Goal: Task Accomplishment & Management: Manage account settings

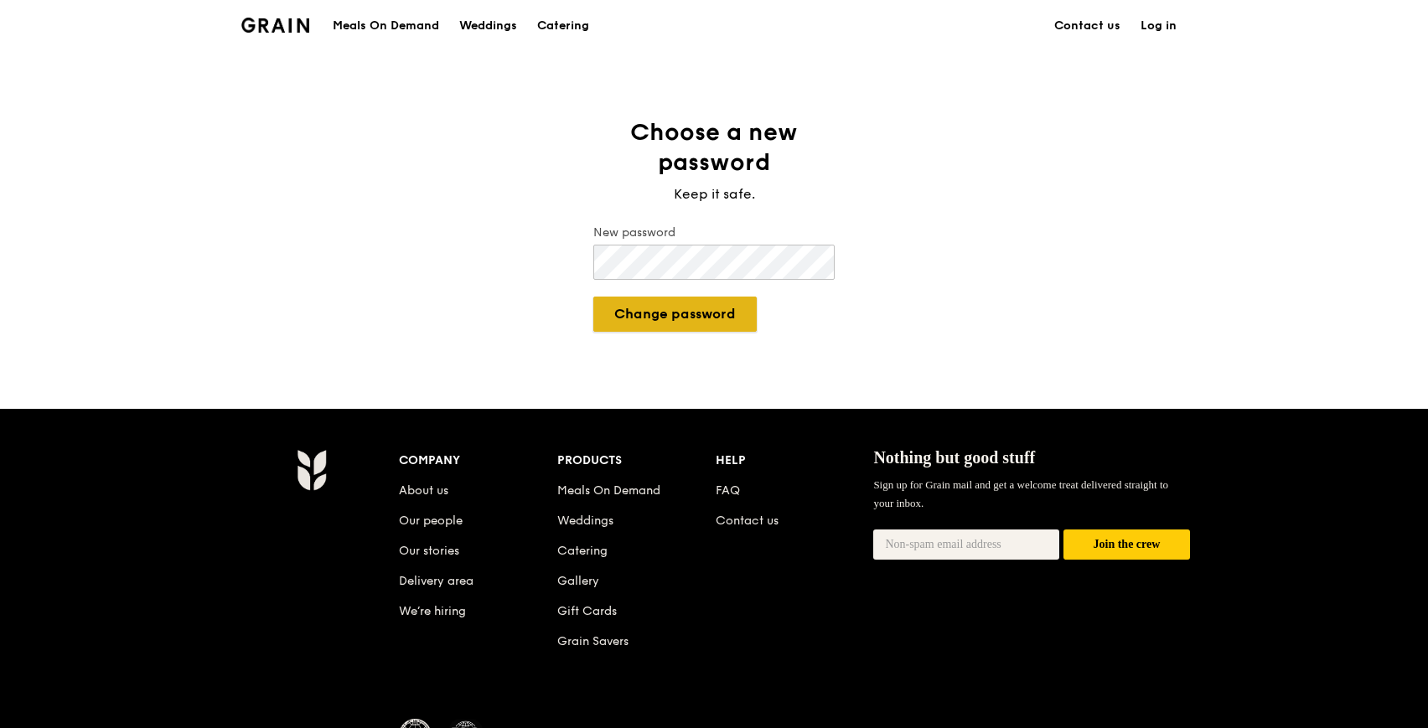
click at [642, 314] on button "Change password" at bounding box center [674, 314] width 163 height 35
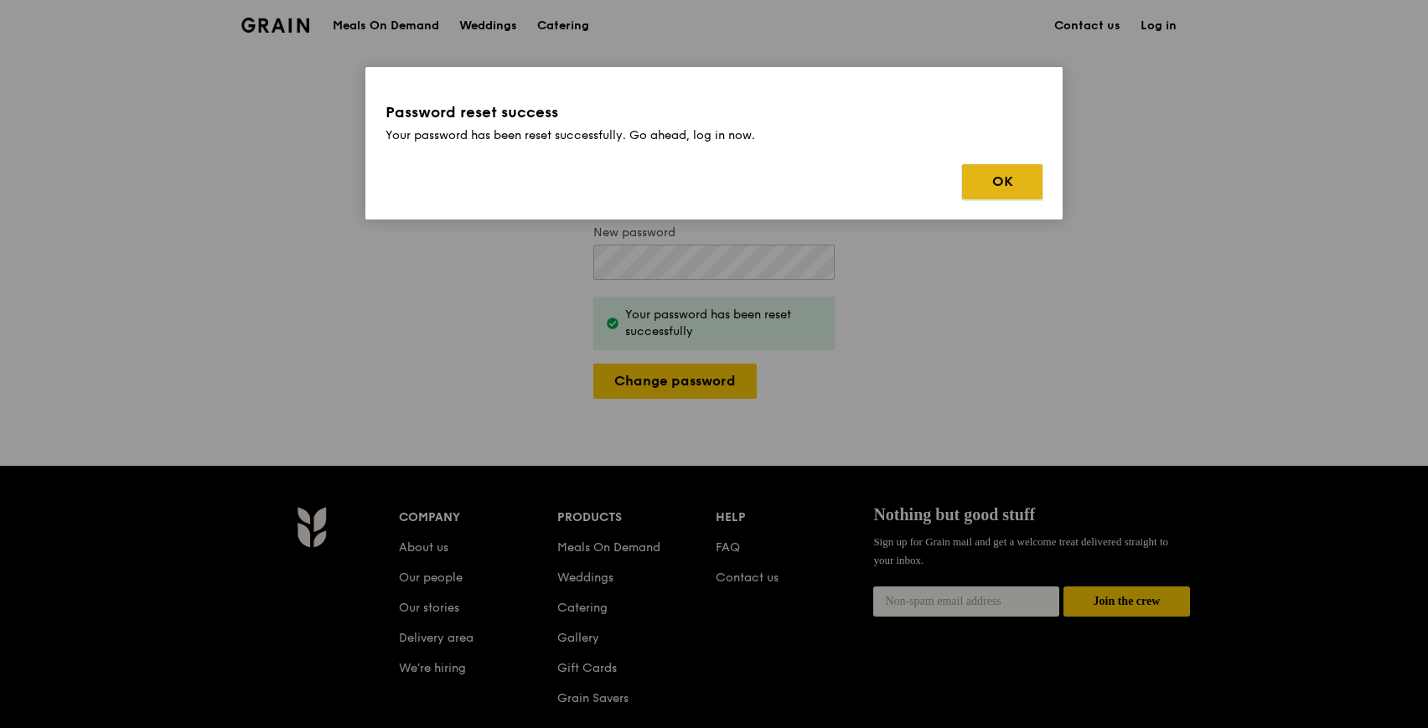
click at [1017, 179] on button "OK" at bounding box center [1002, 181] width 80 height 35
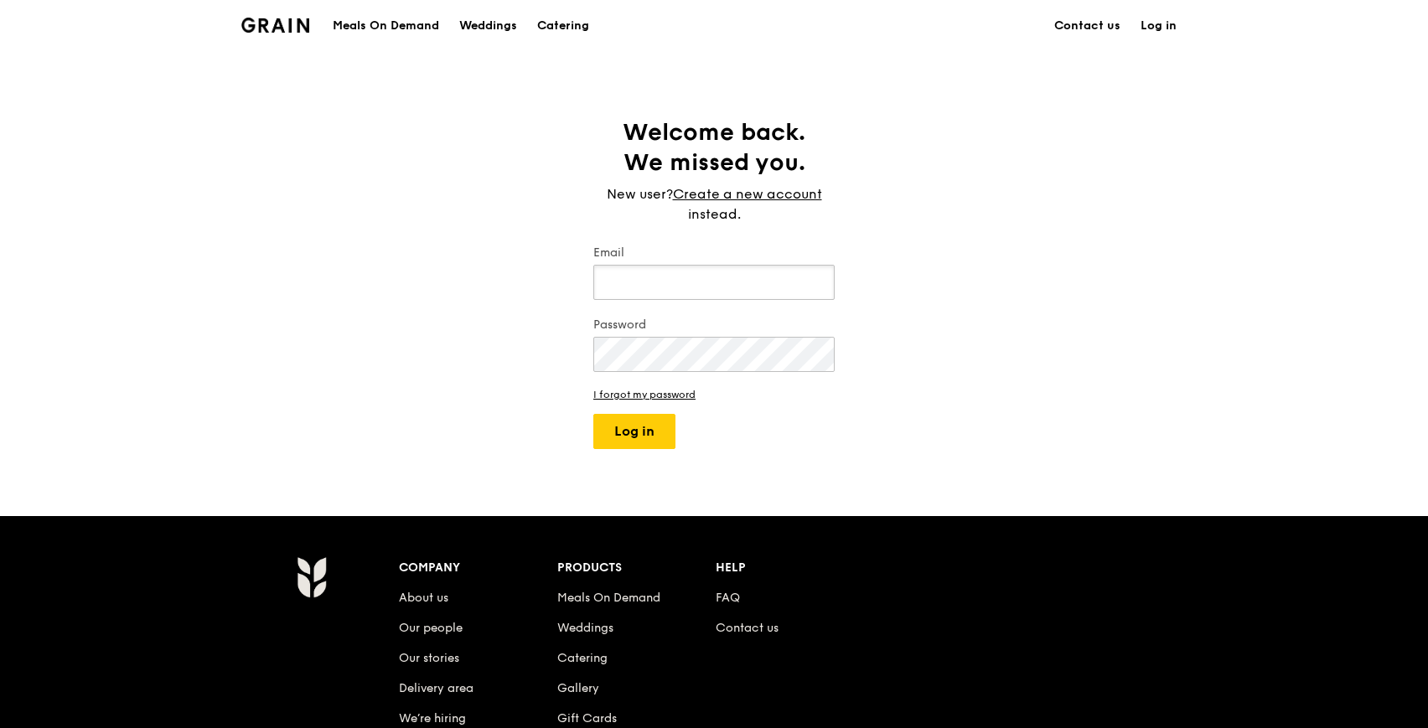
type input "[EMAIL_ADDRESS][DOMAIN_NAME]"
click at [632, 440] on button "Log in" at bounding box center [634, 431] width 82 height 35
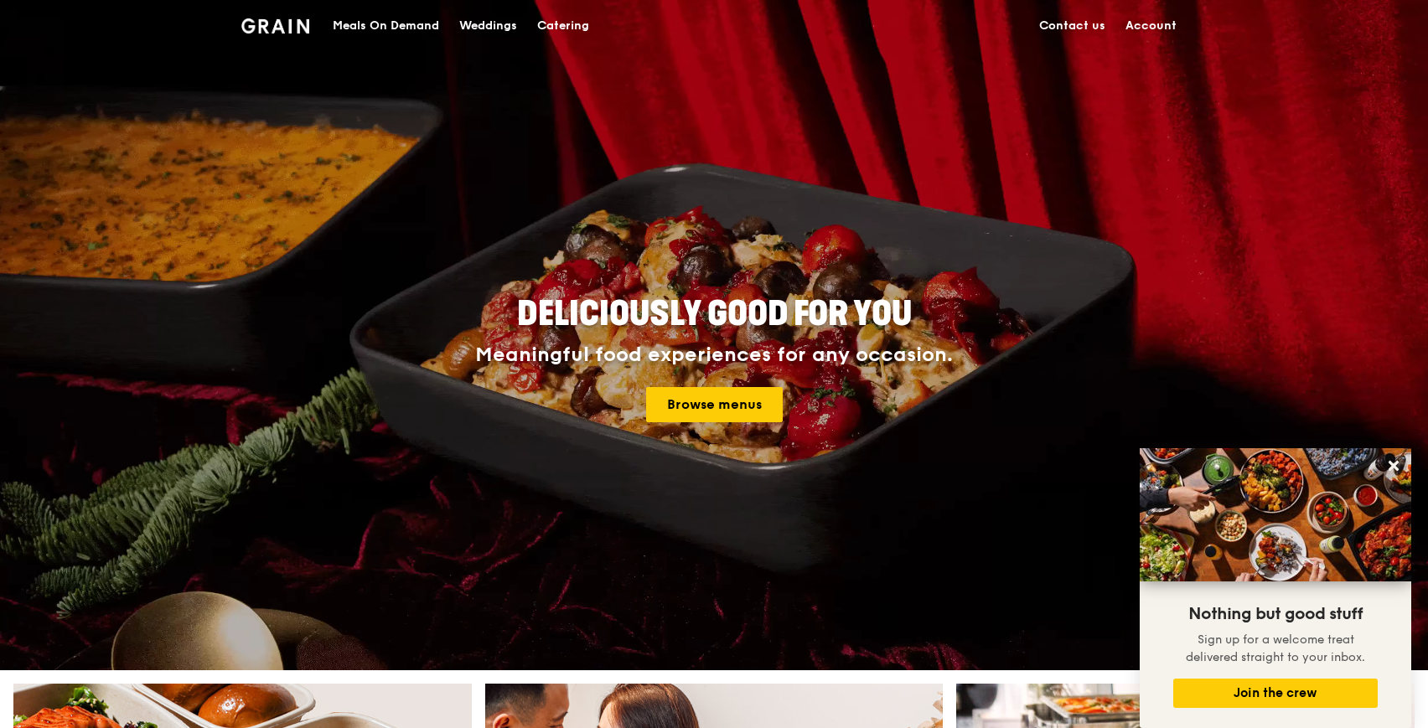
click at [1134, 27] on link "Account" at bounding box center [1151, 26] width 71 height 50
